Goal: Navigation & Orientation: Go to known website

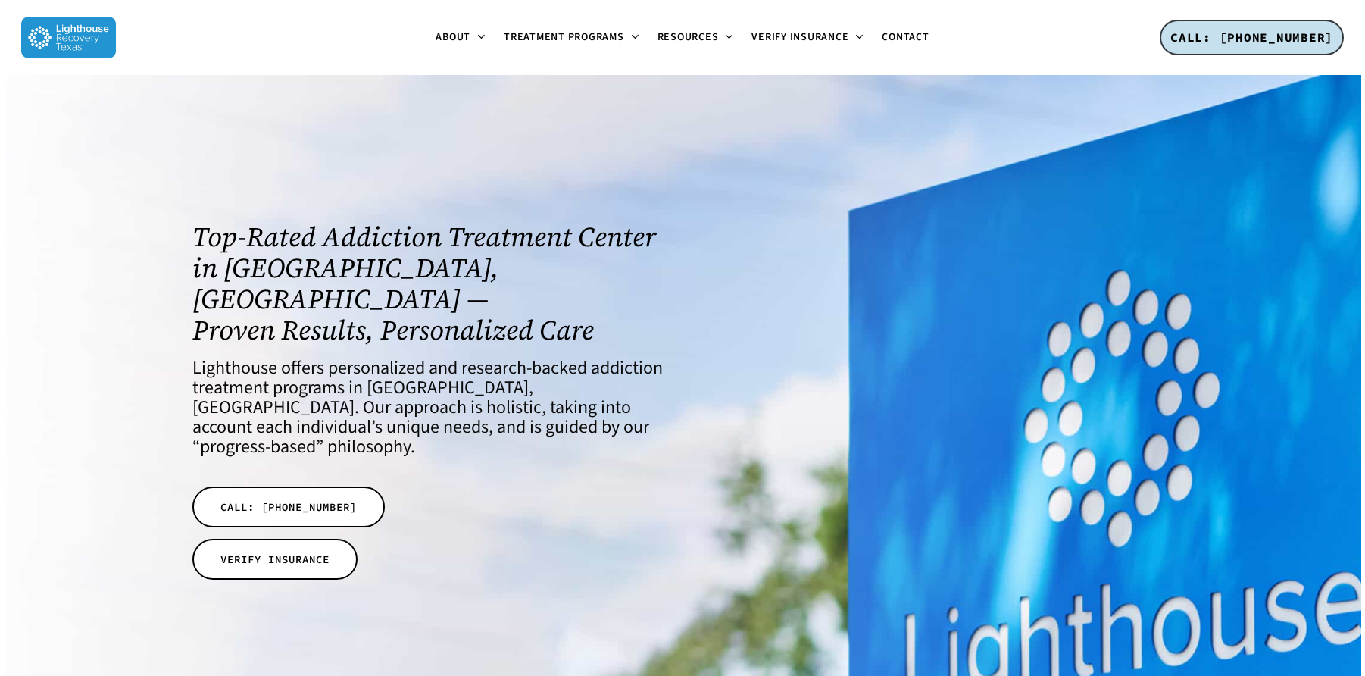
scroll to position [3, 0]
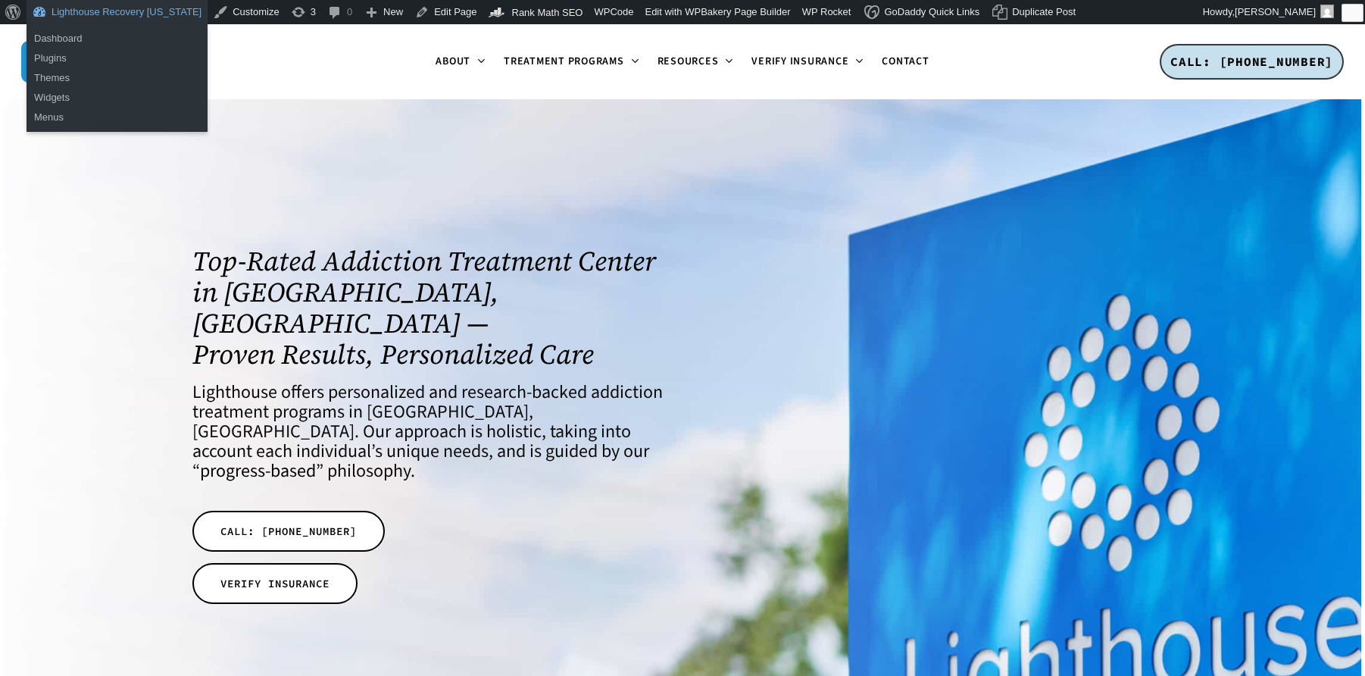
click at [142, 14] on link "Lighthouse Recovery [US_STATE]" at bounding box center [117, 12] width 181 height 24
